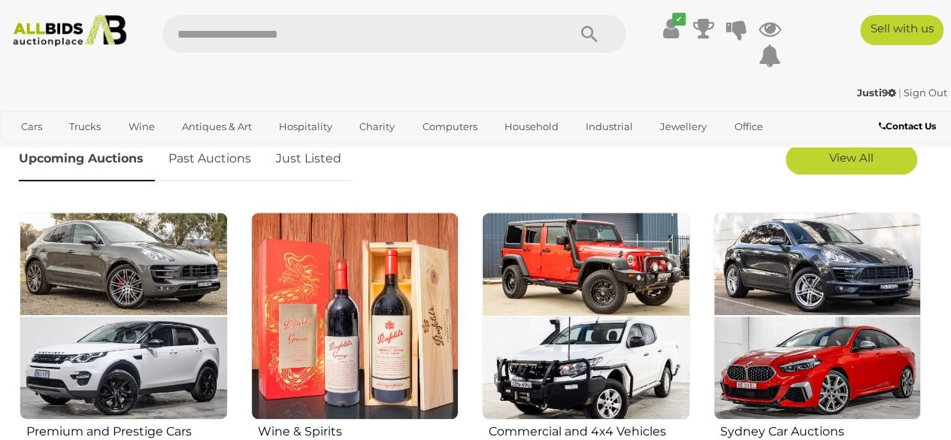
scroll to position [433, 0]
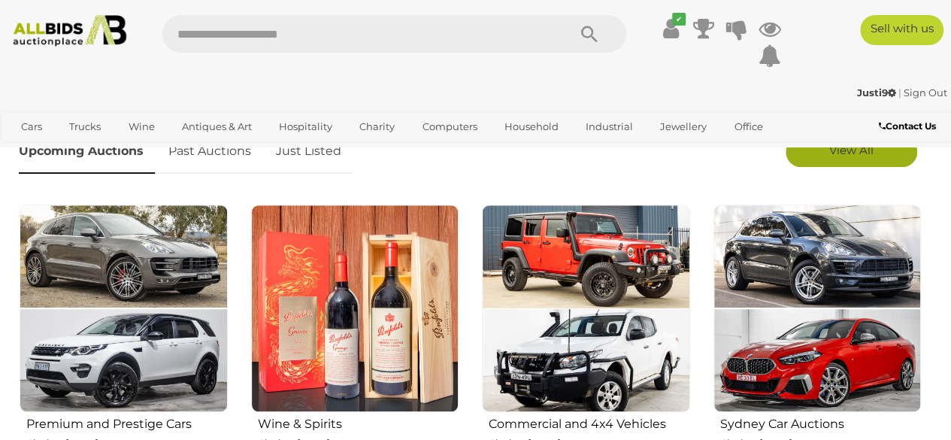
click at [855, 153] on span "View All" at bounding box center [851, 150] width 44 height 14
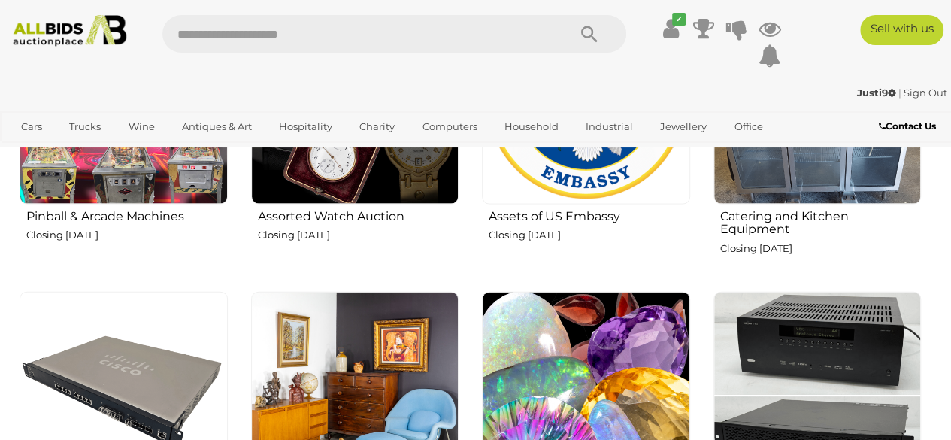
scroll to position [1508, 0]
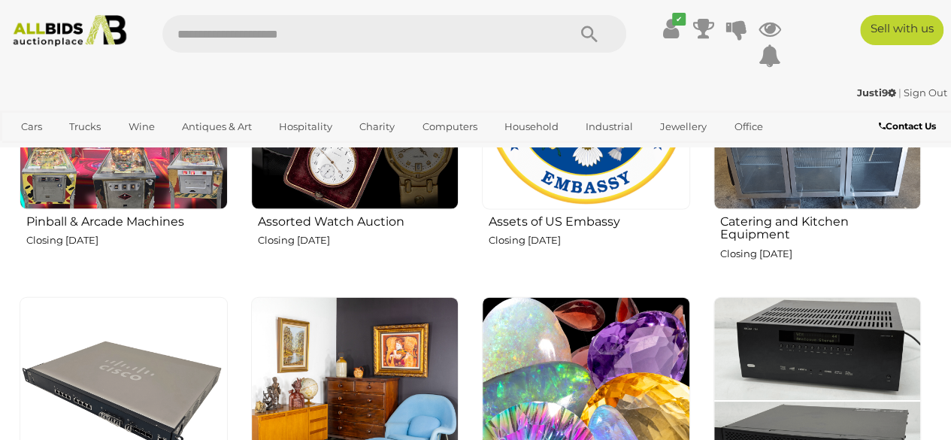
click at [590, 255] on p at bounding box center [588, 260] width 201 height 15
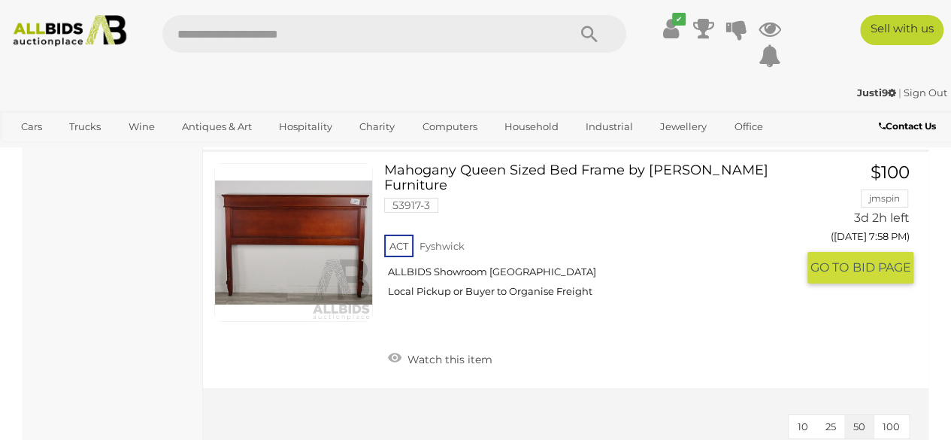
scroll to position [5367, 0]
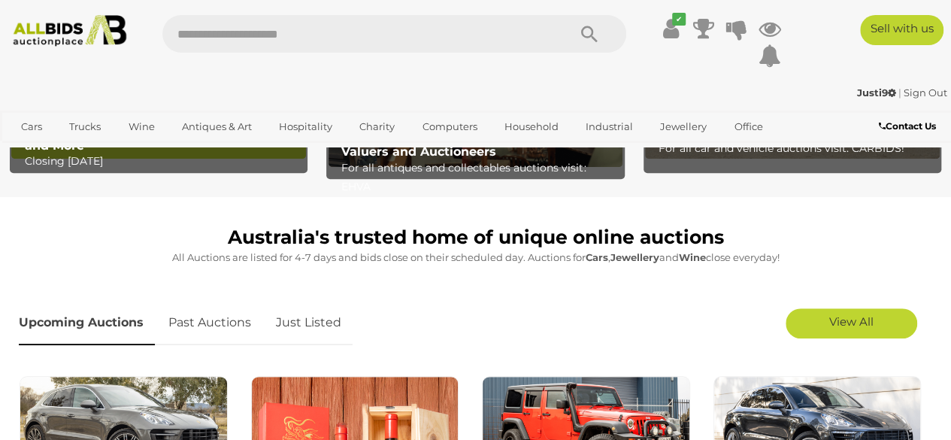
scroll to position [266, 0]
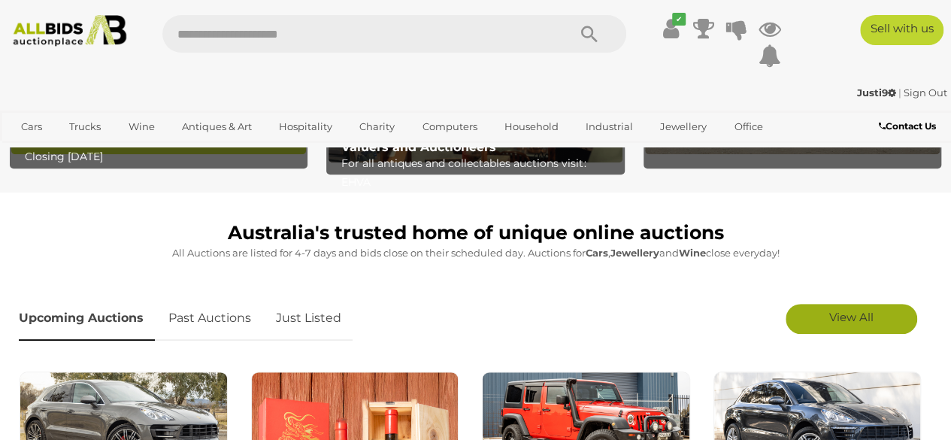
click at [827, 313] on link "View All" at bounding box center [851, 319] width 132 height 30
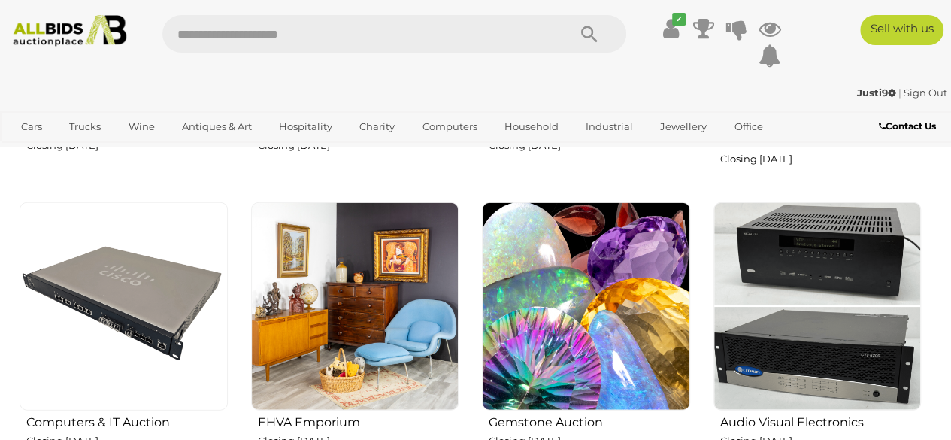
scroll to position [1601, 0]
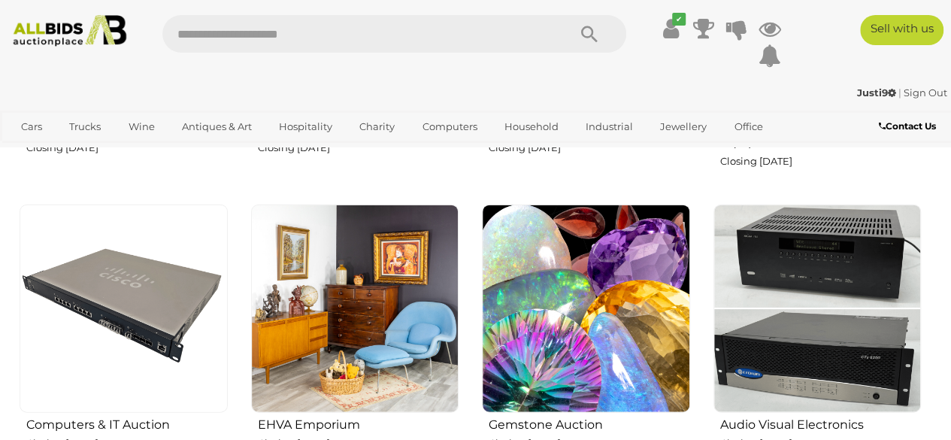
click at [343, 331] on img at bounding box center [355, 308] width 208 height 208
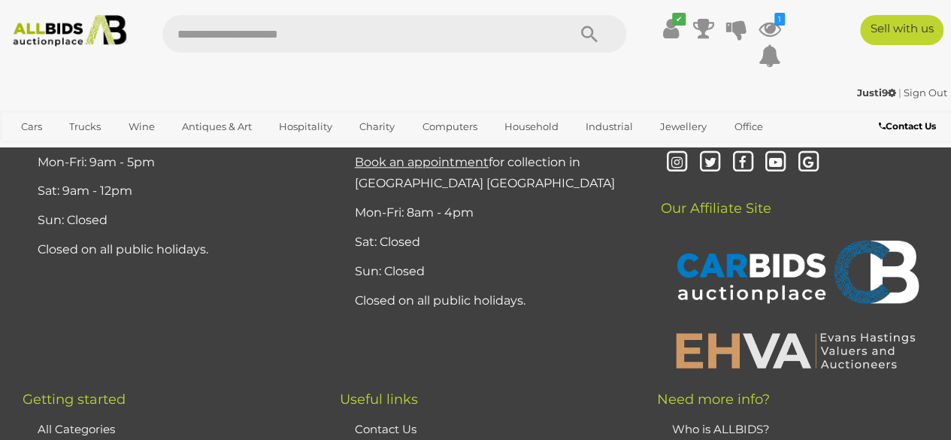
scroll to position [3932, 0]
